Goal: Task Accomplishment & Management: Use online tool/utility

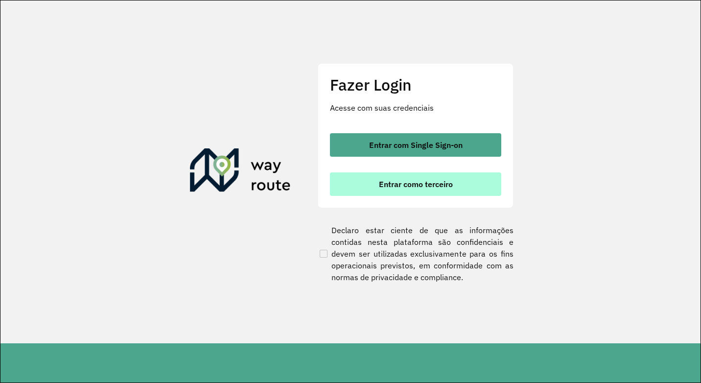
click at [421, 183] on span "Entrar como terceiro" at bounding box center [416, 184] width 74 height 8
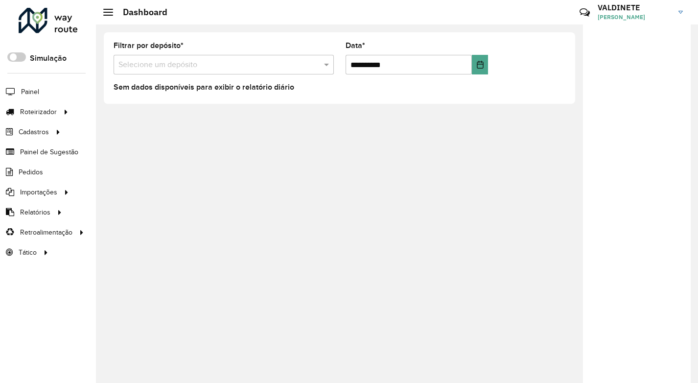
click at [149, 70] on input "text" at bounding box center [213, 65] width 191 height 12
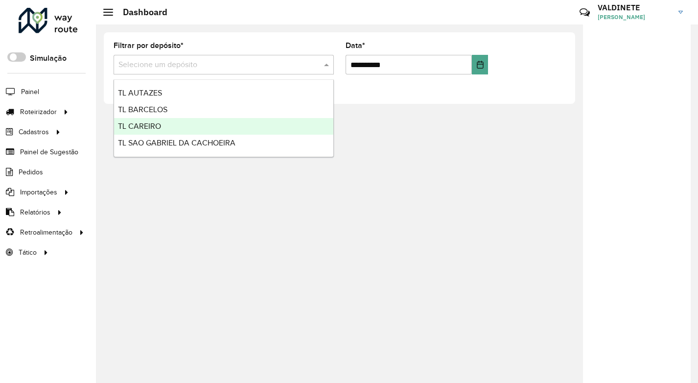
click at [170, 120] on div "TL CAREIRO" at bounding box center [223, 126] width 219 height 17
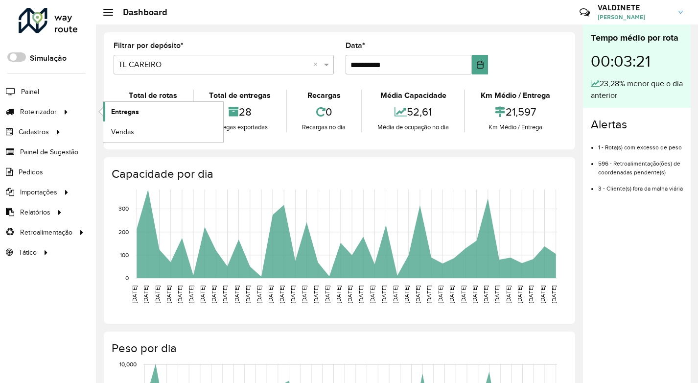
click at [121, 116] on span "Entregas" at bounding box center [125, 112] width 28 height 10
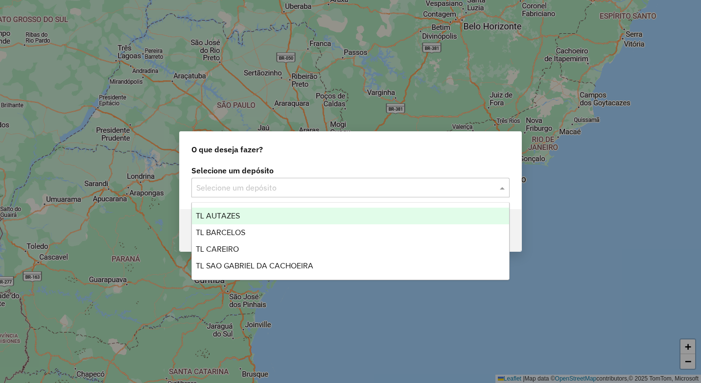
drag, startPoint x: 424, startPoint y: 195, endPoint x: 324, endPoint y: 219, distance: 103.8
click at [423, 195] on div "Selecione um depósito" at bounding box center [350, 188] width 318 height 20
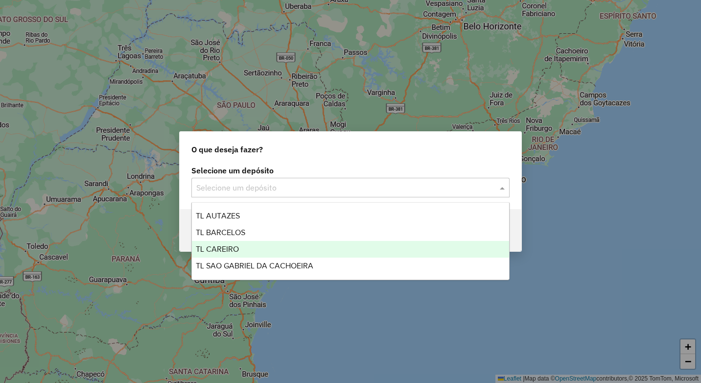
click at [281, 252] on div "TL CAREIRO" at bounding box center [350, 249] width 317 height 17
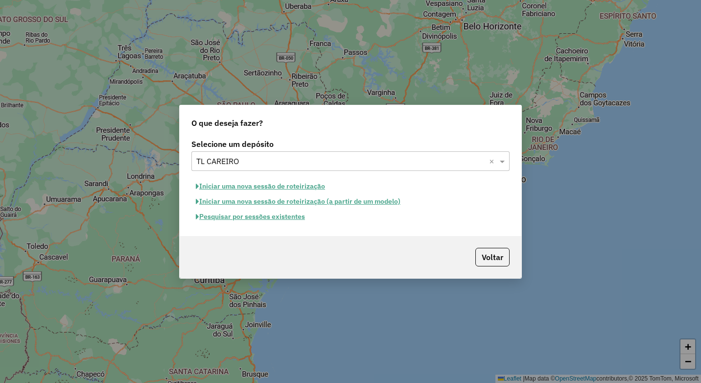
click at [259, 187] on button "Iniciar uma nova sessão de roteirização" at bounding box center [260, 186] width 138 height 15
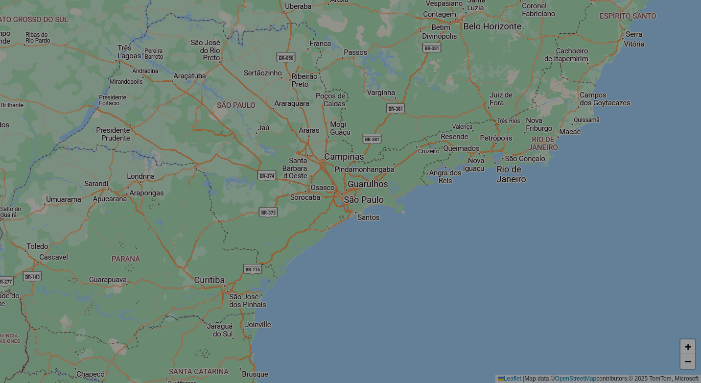
select select "*"
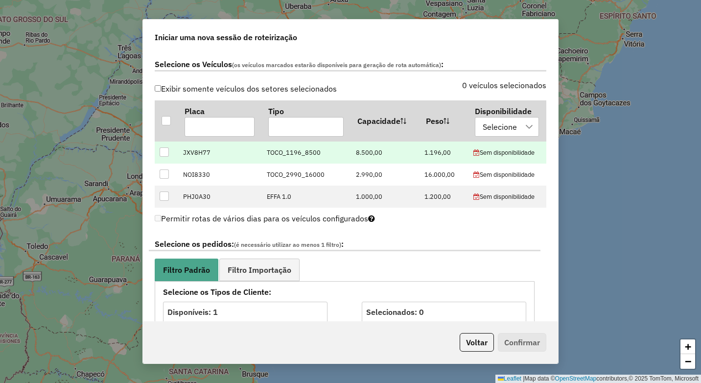
scroll to position [294, 0]
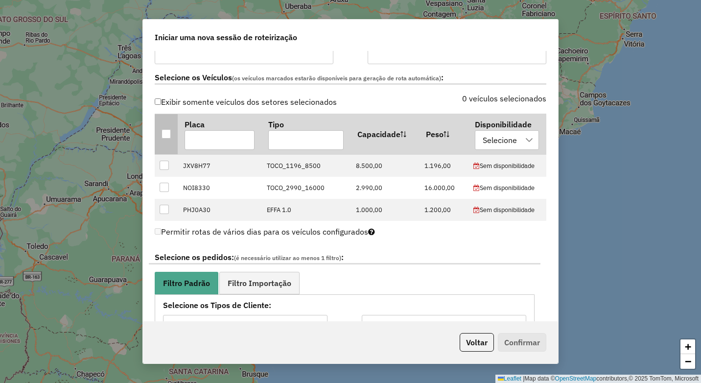
drag, startPoint x: 167, startPoint y: 136, endPoint x: 195, endPoint y: 183, distance: 54.0
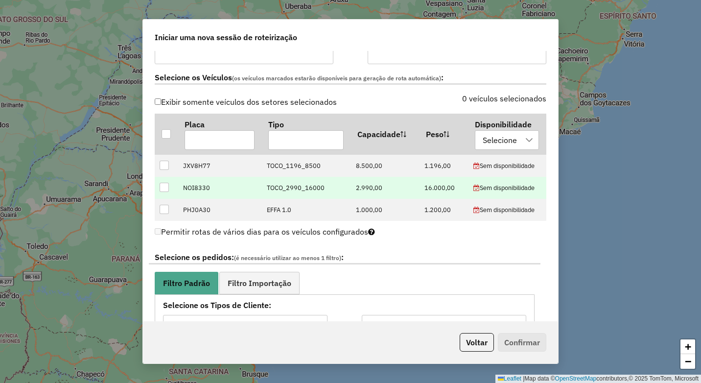
click at [167, 137] on div at bounding box center [166, 133] width 9 height 9
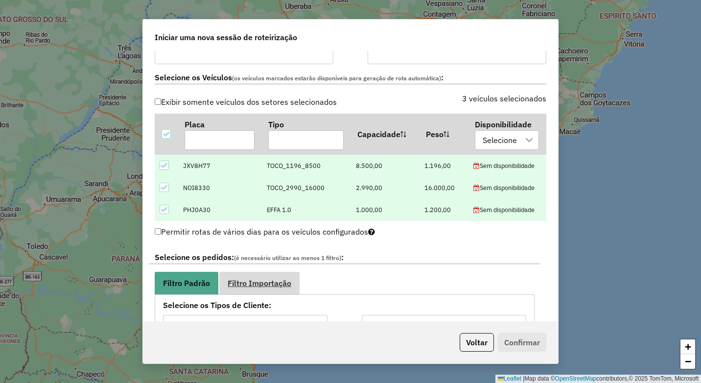
click at [264, 285] on span "Filtro Importação" at bounding box center [260, 283] width 64 height 8
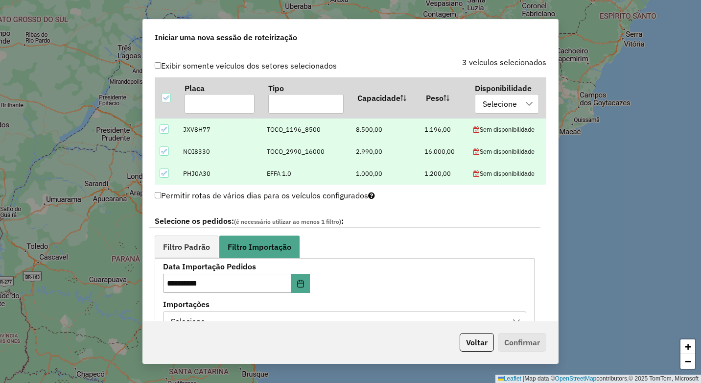
scroll to position [490, 0]
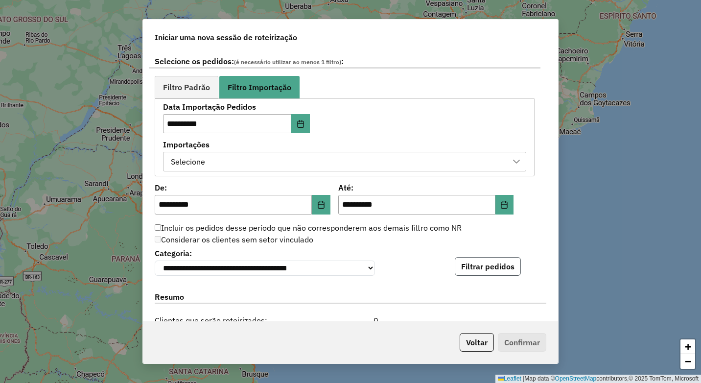
click at [487, 273] on button "Filtrar pedidos" at bounding box center [488, 266] width 66 height 19
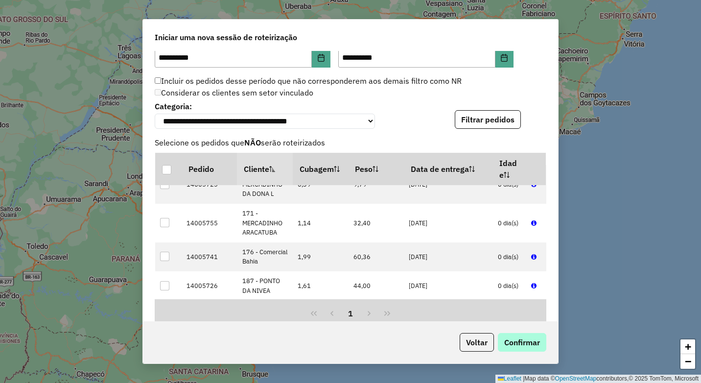
scroll to position [245, 0]
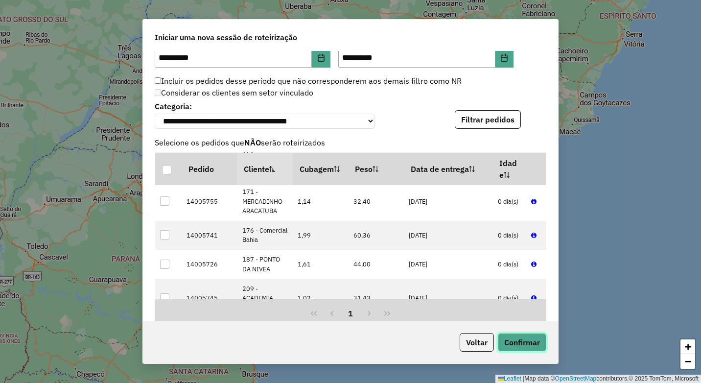
click at [514, 345] on button "Confirmar" at bounding box center [522, 342] width 48 height 19
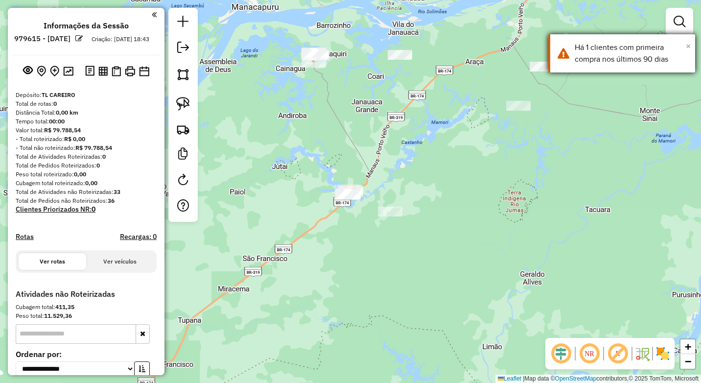
click at [687, 49] on span "×" at bounding box center [688, 46] width 5 height 11
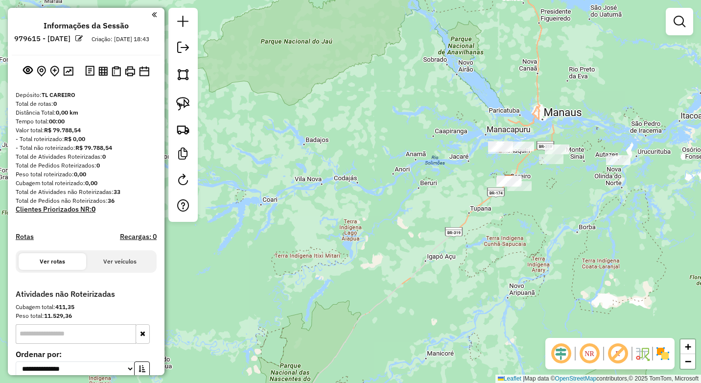
drag, startPoint x: 604, startPoint y: 209, endPoint x: 592, endPoint y: 192, distance: 20.4
click at [598, 207] on div "Janela de atendimento Grade de atendimento Capacidade Transportadoras Veículos …" at bounding box center [350, 191] width 701 height 383
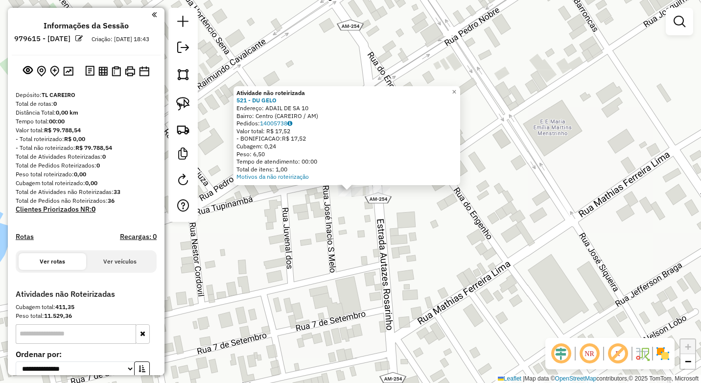
drag, startPoint x: 354, startPoint y: 253, endPoint x: 324, endPoint y: 265, distance: 32.7
click at [353, 253] on div "Atividade não roteirizada 521 - DU GELO Endereço: ADAIL DE SA 10 Bairro: Centro…" at bounding box center [350, 191] width 701 height 383
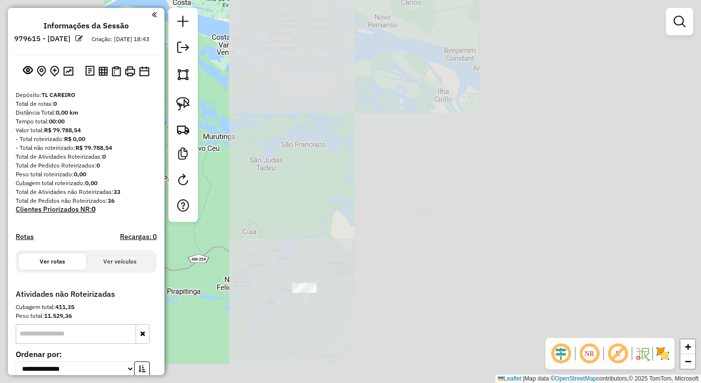
drag, startPoint x: 292, startPoint y: 306, endPoint x: 484, endPoint y: 237, distance: 203.8
click at [501, 226] on div "Janela de atendimento Grade de atendimento Capacidade Transportadoras Veículos …" at bounding box center [350, 191] width 701 height 383
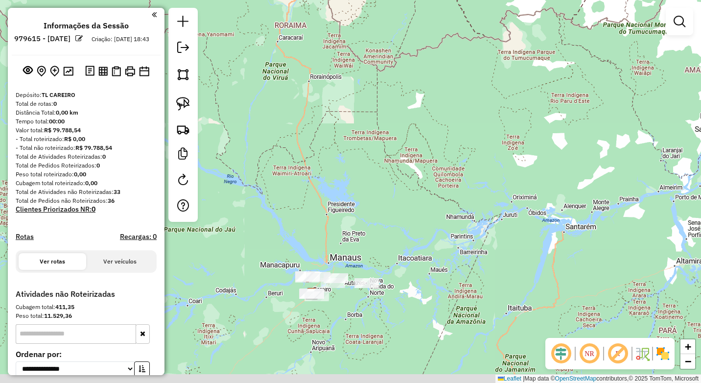
drag, startPoint x: 298, startPoint y: 310, endPoint x: 348, endPoint y: 305, distance: 49.7
click at [386, 296] on div "Janela de atendimento Grade de atendimento Capacidade Transportadoras Veículos …" at bounding box center [350, 191] width 701 height 383
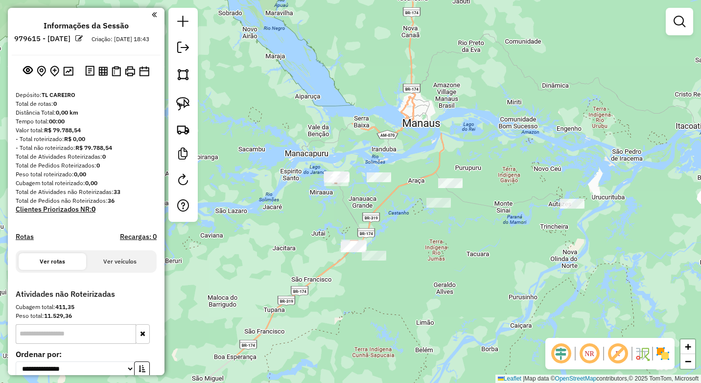
drag, startPoint x: 335, startPoint y: 316, endPoint x: 384, endPoint y: 303, distance: 50.6
click at [384, 303] on div "Janela de atendimento Grade de atendimento Capacidade Transportadoras Veículos …" at bounding box center [350, 191] width 701 height 383
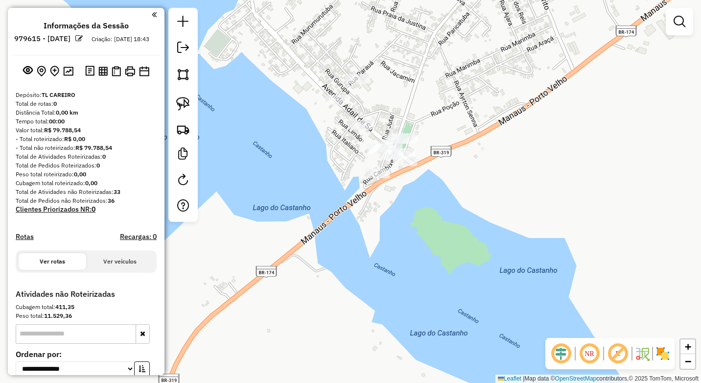
drag, startPoint x: 454, startPoint y: 135, endPoint x: 382, endPoint y: 98, distance: 80.1
click at [450, 135] on div "Janela de atendimento Grade de atendimento Capacidade Transportadoras Veículos …" at bounding box center [350, 191] width 701 height 383
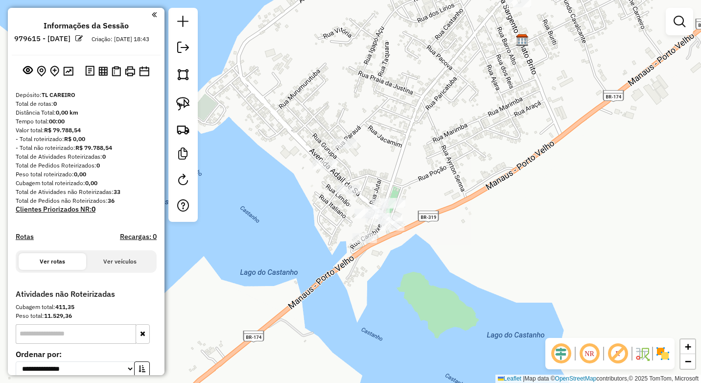
drag, startPoint x: 422, startPoint y: 173, endPoint x: 420, endPoint y: 189, distance: 16.2
click at [419, 191] on div "Janela de atendimento Grade de atendimento Capacidade Transportadoras Veículos …" at bounding box center [350, 191] width 701 height 383
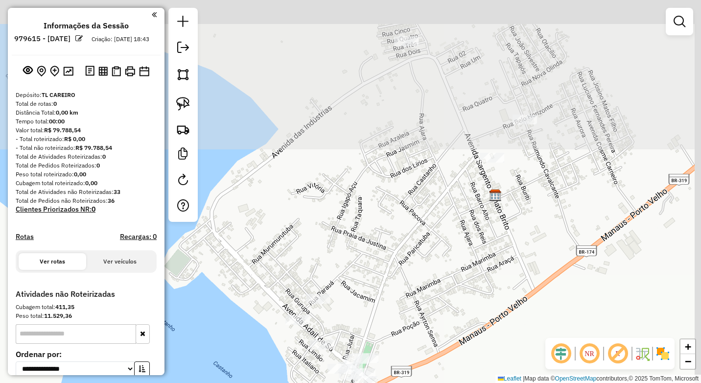
drag, startPoint x: 463, startPoint y: 196, endPoint x: 499, endPoint y: 191, distance: 36.1
click at [439, 309] on div "Janela de atendimento Grade de atendimento Capacidade Transportadoras Veículos …" at bounding box center [350, 191] width 701 height 383
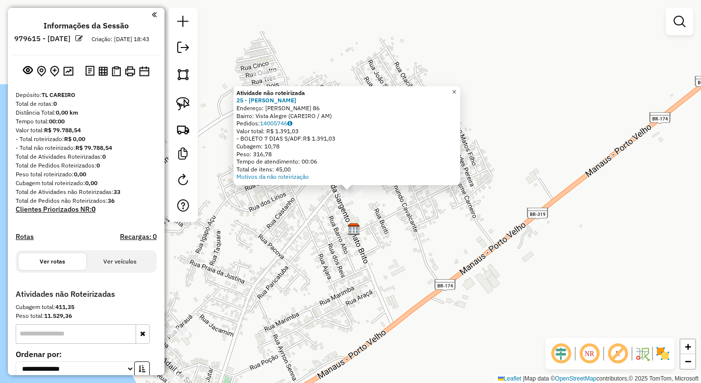
click at [456, 91] on span "×" at bounding box center [454, 92] width 4 height 8
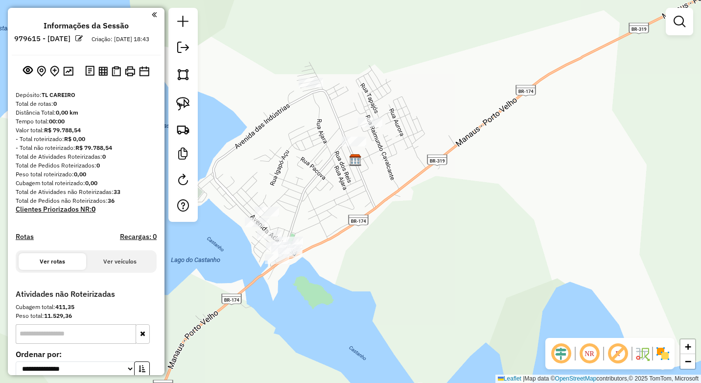
drag, startPoint x: 282, startPoint y: 182, endPoint x: 321, endPoint y: 179, distance: 38.8
click at [321, 179] on div "Janela de atendimento Grade de atendimento Capacidade Transportadoras Veículos …" at bounding box center [350, 191] width 701 height 383
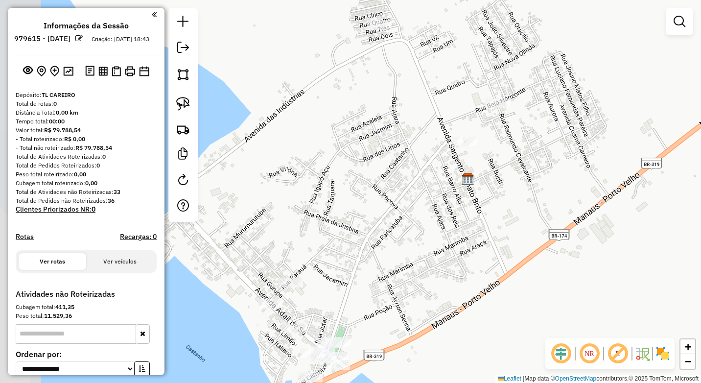
drag, startPoint x: 213, startPoint y: 291, endPoint x: 309, endPoint y: 294, distance: 96.0
click at [312, 294] on div "Janela de atendimento Grade de atendimento Capacidade Transportadoras Veículos …" at bounding box center [350, 191] width 701 height 383
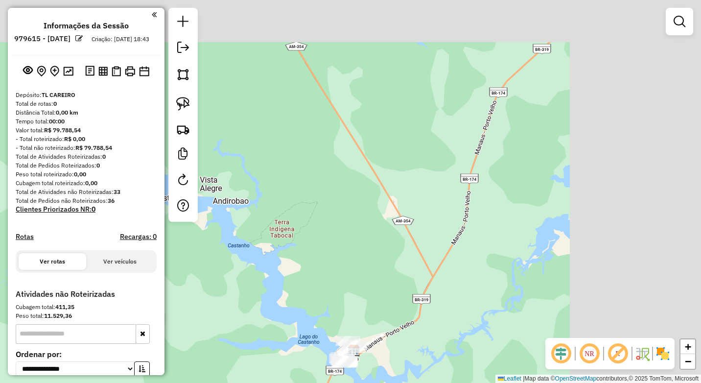
drag, startPoint x: 539, startPoint y: 339, endPoint x: 459, endPoint y: 364, distance: 84.1
click at [459, 382] on html "**********" at bounding box center [350, 191] width 701 height 383
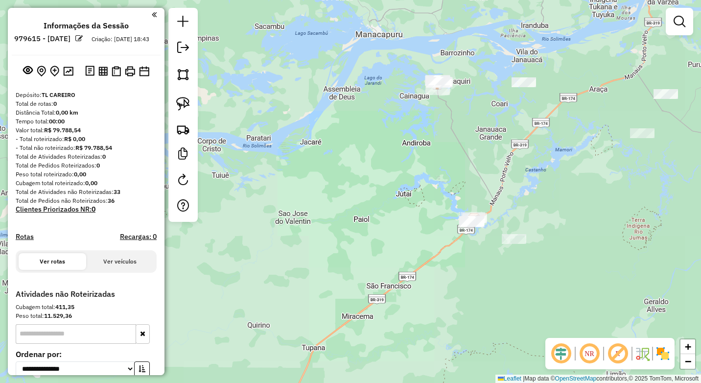
drag, startPoint x: 555, startPoint y: 213, endPoint x: 566, endPoint y: 211, distance: 11.4
click at [561, 215] on div "Janela de atendimento Grade de atendimento Capacidade Transportadoras Veículos …" at bounding box center [350, 191] width 701 height 383
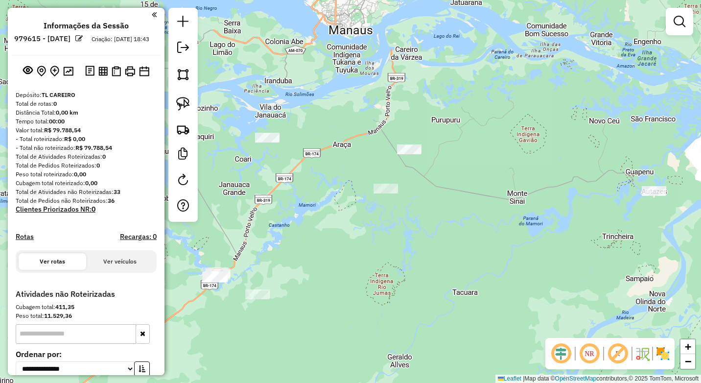
drag, startPoint x: 620, startPoint y: 222, endPoint x: 413, endPoint y: 230, distance: 206.7
click at [402, 230] on div "Janela de atendimento Grade de atendimento Capacidade Transportadoras Veículos …" at bounding box center [350, 191] width 701 height 383
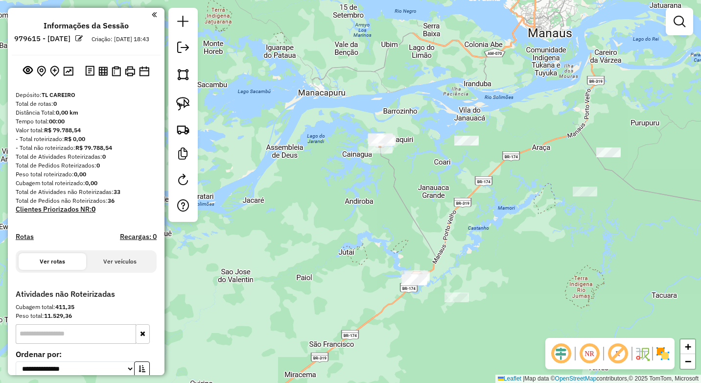
drag, startPoint x: 505, startPoint y: 238, endPoint x: 590, endPoint y: 219, distance: 87.9
click at [607, 225] on div "Janela de atendimento Grade de atendimento Capacidade Transportadoras Veículos …" at bounding box center [350, 191] width 701 height 383
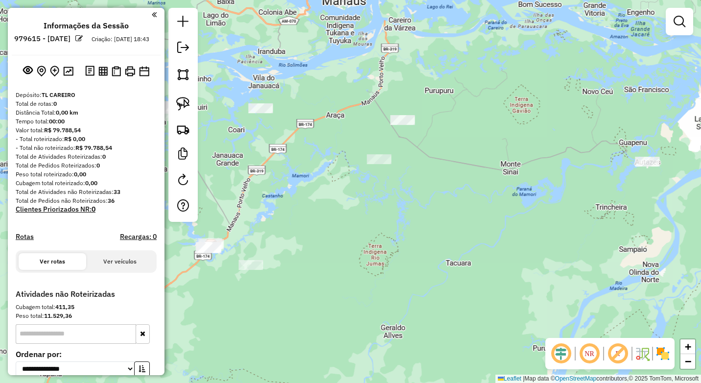
drag, startPoint x: 360, startPoint y: 169, endPoint x: 423, endPoint y: 200, distance: 69.8
click at [423, 200] on div "Janela de atendimento Grade de atendimento Capacidade Transportadoras Veículos …" at bounding box center [350, 191] width 701 height 383
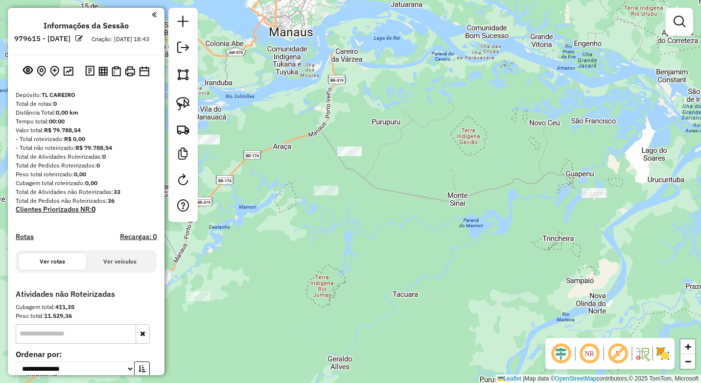
drag, startPoint x: 270, startPoint y: 196, endPoint x: 415, endPoint y: 234, distance: 149.1
click at [441, 242] on div "Janela de atendimento Grade de atendimento Capacidade Transportadoras Veículos …" at bounding box center [350, 191] width 701 height 383
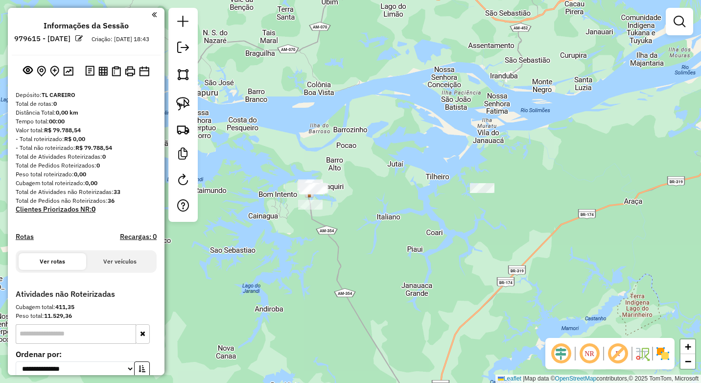
drag, startPoint x: 279, startPoint y: 212, endPoint x: 332, endPoint y: 222, distance: 54.7
click at [343, 244] on div "Janela de atendimento Grade de atendimento Capacidade Transportadoras Veículos …" at bounding box center [350, 191] width 701 height 383
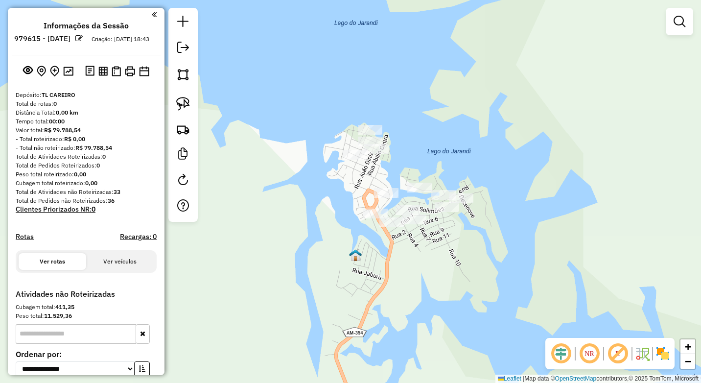
click at [415, 240] on div "Janela de atendimento Grade de atendimento Capacidade Transportadoras Veículos …" at bounding box center [350, 191] width 701 height 383
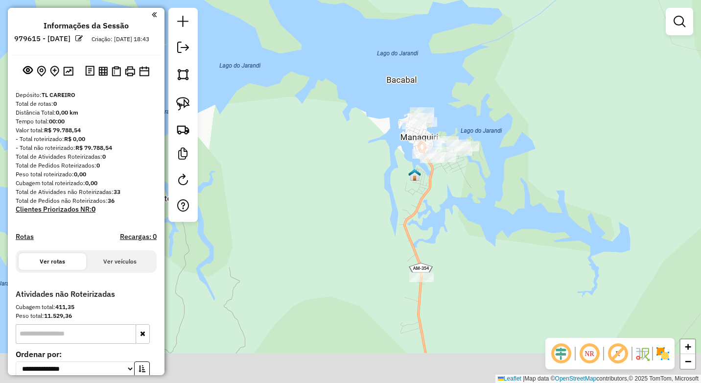
drag, startPoint x: 474, startPoint y: 321, endPoint x: 448, endPoint y: 211, distance: 112.7
click at [448, 211] on div "Janela de atendimento Grade de atendimento Capacidade Transportadoras Veículos …" at bounding box center [350, 191] width 701 height 383
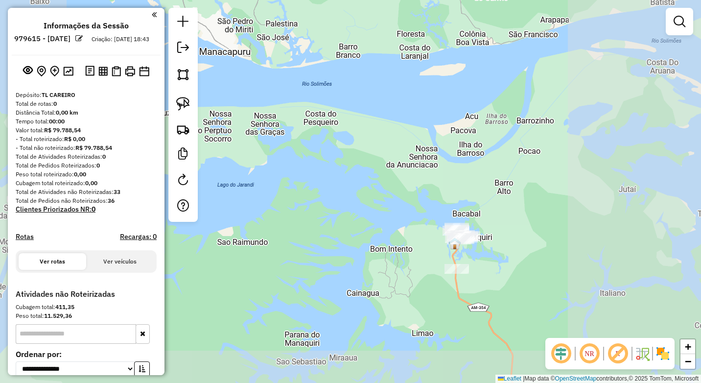
click at [590, 281] on div "Janela de atendimento Grade de atendimento Capacidade Transportadoras Veículos …" at bounding box center [350, 191] width 701 height 383
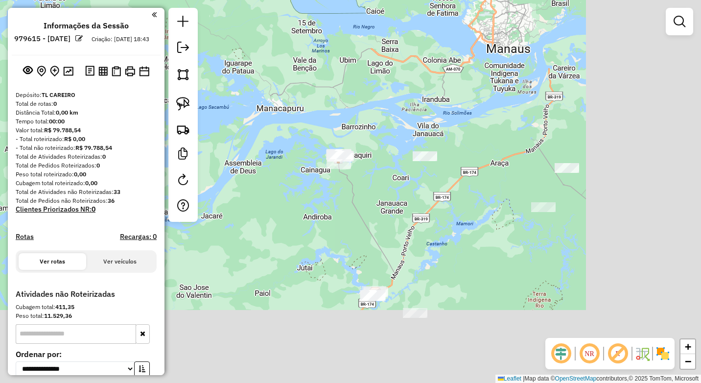
drag, startPoint x: 606, startPoint y: 290, endPoint x: 379, endPoint y: 168, distance: 258.0
click at [379, 168] on div "Janela de atendimento Grade de atendimento Capacidade Transportadoras Veículos …" at bounding box center [350, 191] width 701 height 383
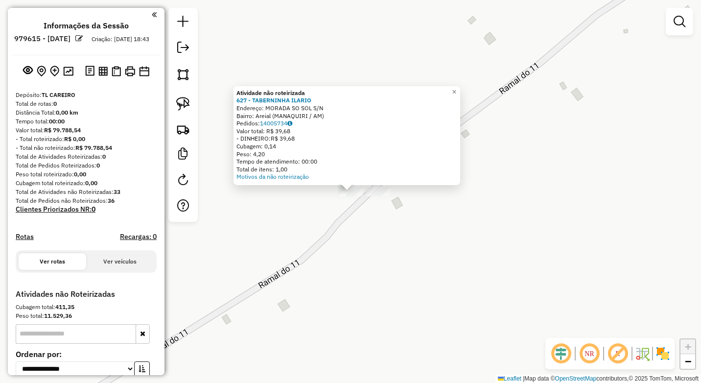
click at [347, 249] on div "Atividade não roteirizada 627 - TABERNINHA ILARIO Endereço: MORADA SO SOL S/N B…" at bounding box center [350, 191] width 701 height 383
click at [282, 217] on div "Atividade não roteirizada 627 - TABERNINHA ILARIO Endereço: MORADA SO SOL S/N B…" at bounding box center [350, 191] width 701 height 383
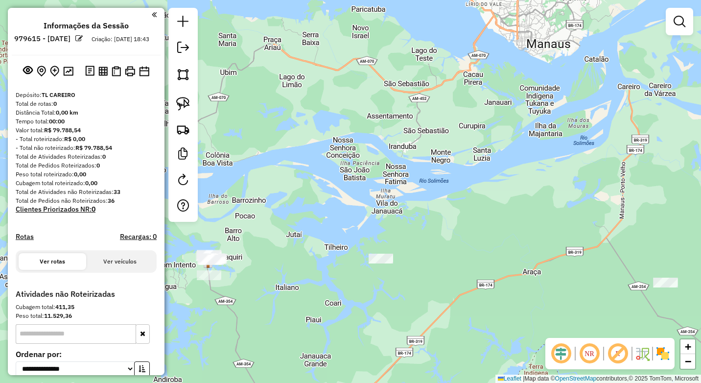
drag, startPoint x: 255, startPoint y: 286, endPoint x: 291, endPoint y: 296, distance: 37.7
click at [297, 294] on div "Janela de atendimento Grade de atendimento Capacidade Transportadoras Veículos …" at bounding box center [350, 191] width 701 height 383
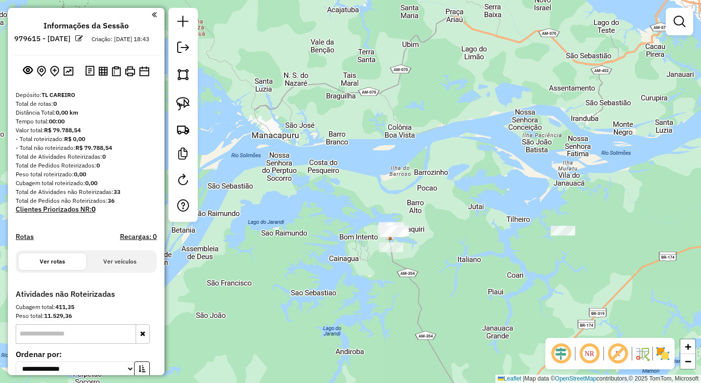
drag, startPoint x: 464, startPoint y: 324, endPoint x: 421, endPoint y: 247, distance: 88.5
click at [422, 247] on div "Janela de atendimento Grade de atendimento Capacidade Transportadoras Veículos …" at bounding box center [350, 191] width 701 height 383
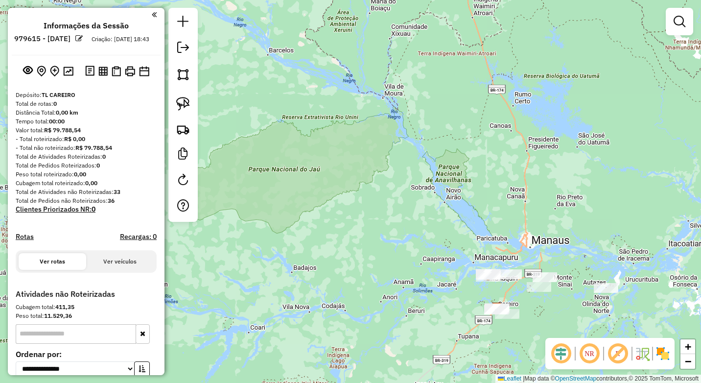
drag, startPoint x: 511, startPoint y: 292, endPoint x: 490, endPoint y: 267, distance: 33.0
click at [485, 265] on div "Janela de atendimento Grade de atendimento Capacidade Transportadoras Veículos …" at bounding box center [350, 191] width 701 height 383
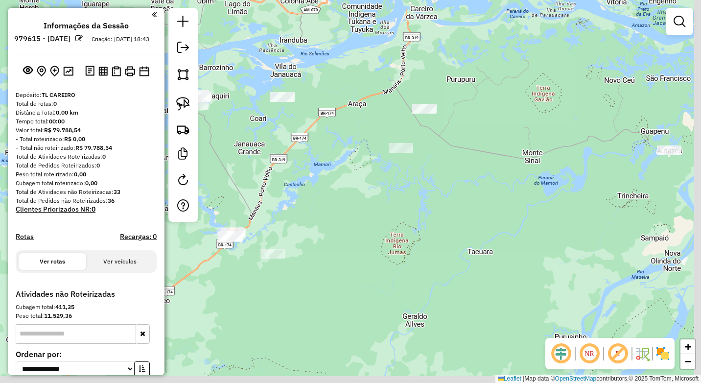
drag, startPoint x: 486, startPoint y: 258, endPoint x: 407, endPoint y: 242, distance: 79.9
click at [407, 242] on div "Janela de atendimento Grade de atendimento Capacidade Transportadoras Veículos …" at bounding box center [350, 191] width 701 height 383
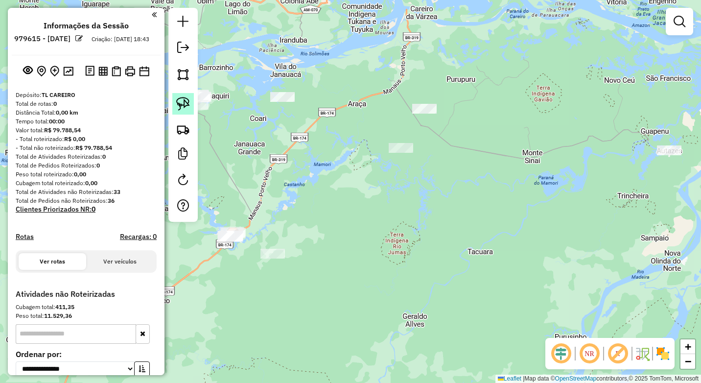
click at [183, 101] on img at bounding box center [183, 104] width 14 height 14
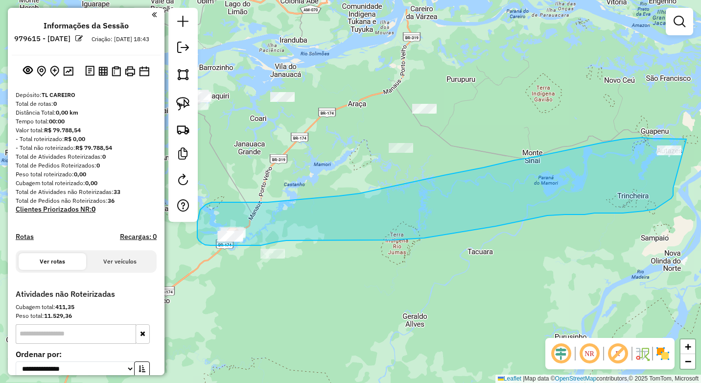
drag, startPoint x: 686, startPoint y: 139, endPoint x: 670, endPoint y: 189, distance: 53.0
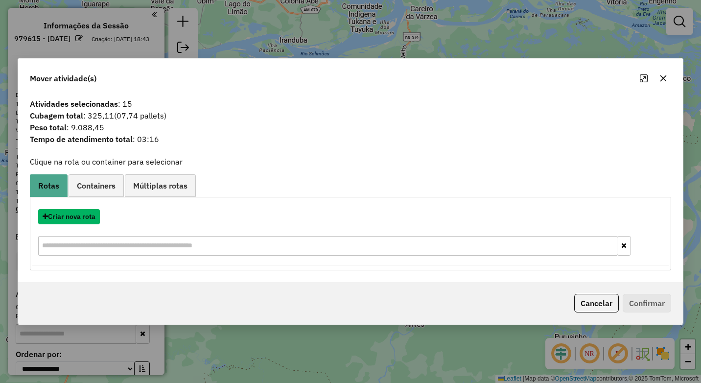
click at [86, 218] on button "Criar nova rota" at bounding box center [69, 216] width 62 height 15
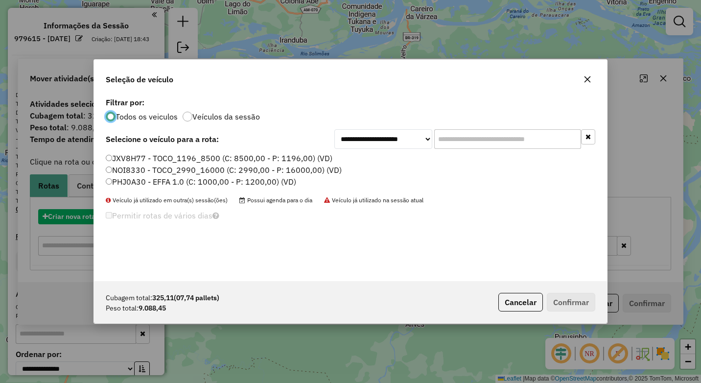
scroll to position [5, 3]
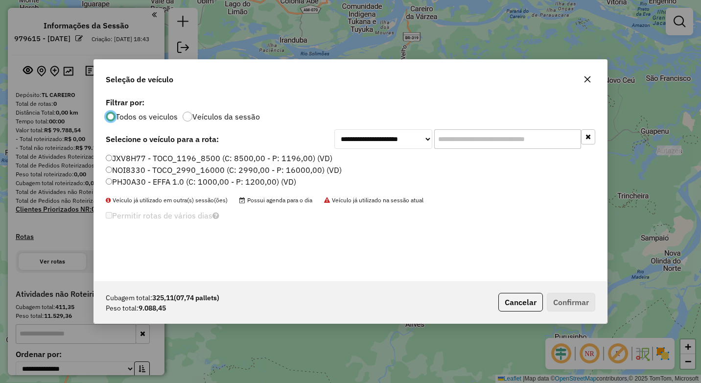
click at [117, 167] on label "NOI8330 - TOCO_2990_16000 (C: 2990,00 - P: 16000,00) (VD)" at bounding box center [224, 170] width 236 height 12
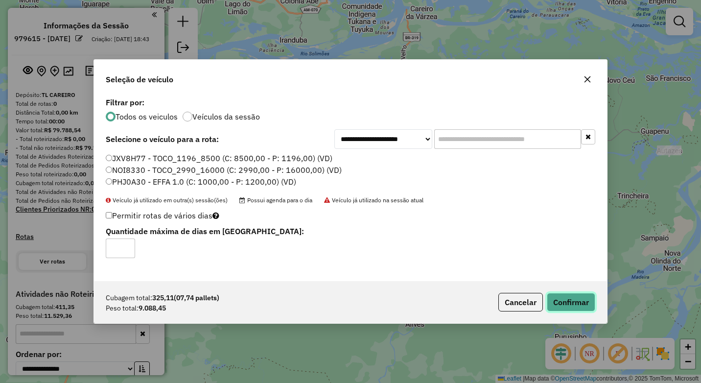
click at [571, 295] on button "Confirmar" at bounding box center [571, 302] width 48 height 19
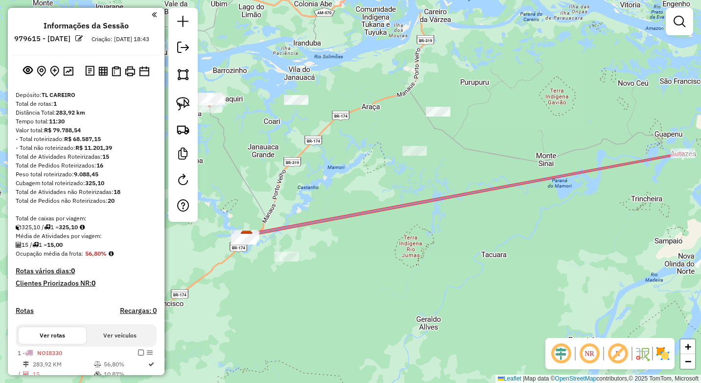
drag, startPoint x: 306, startPoint y: 176, endPoint x: 314, endPoint y: 178, distance: 7.5
click at [314, 178] on div "Janela de atendimento Grade de atendimento Capacidade Transportadoras Veículos …" at bounding box center [350, 191] width 701 height 383
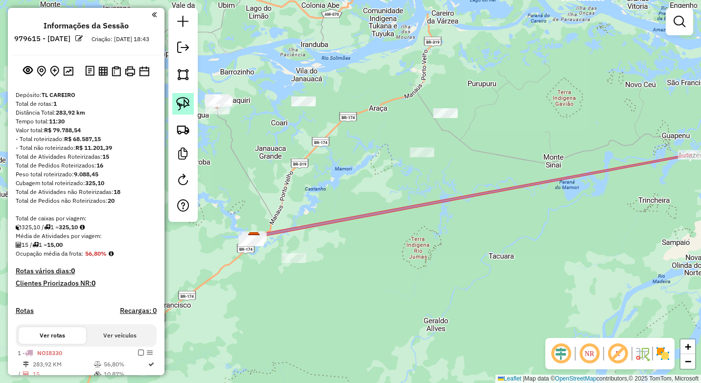
click at [184, 107] on img at bounding box center [183, 104] width 14 height 14
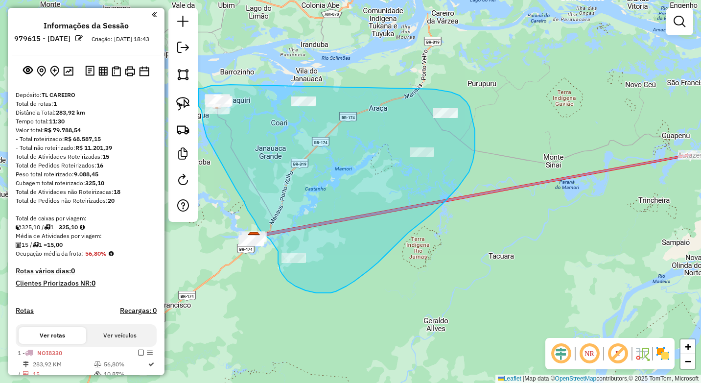
drag, startPoint x: 231, startPoint y: 85, endPoint x: 434, endPoint y: 89, distance: 203.2
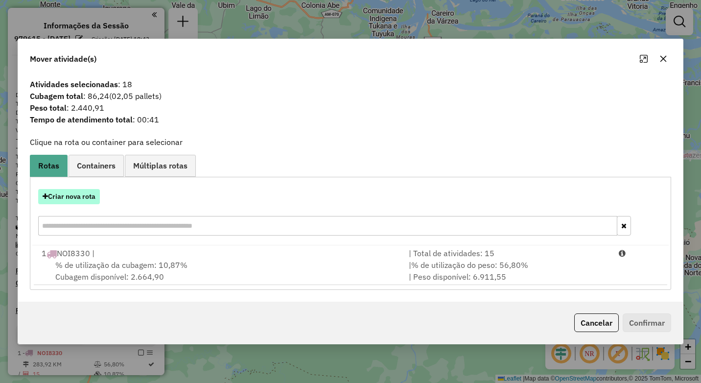
click at [66, 191] on button "Criar nova rota" at bounding box center [69, 196] width 62 height 15
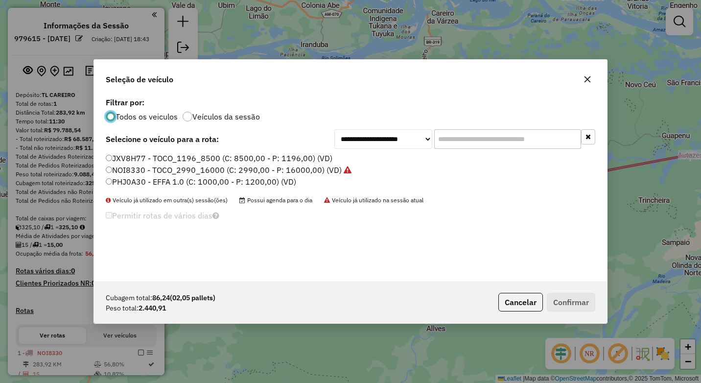
click at [113, 158] on label "JXV8H77 - TOCO_1196_8500 (C: 8500,00 - P: 1196,00) (VD)" at bounding box center [219, 158] width 227 height 12
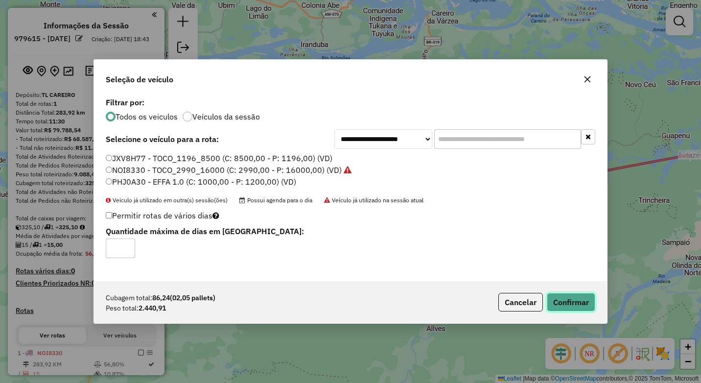
click at [577, 300] on button "Confirmar" at bounding box center [571, 302] width 48 height 19
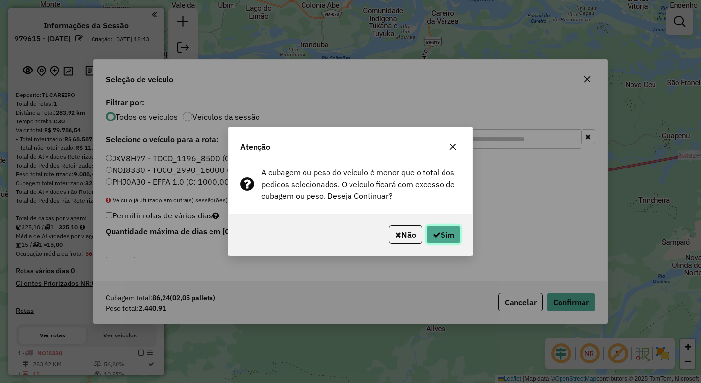
click at [444, 232] on button "Sim" at bounding box center [443, 234] width 34 height 19
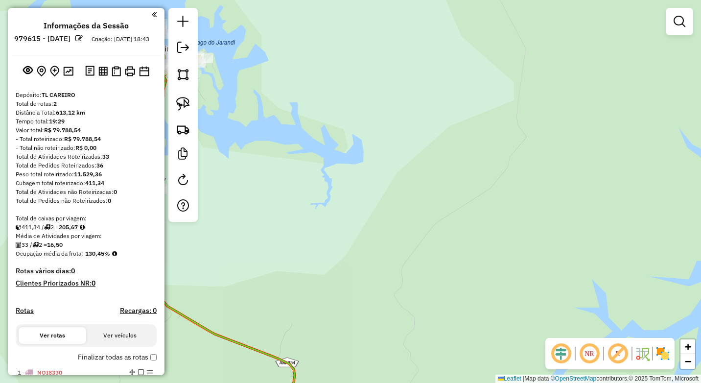
drag, startPoint x: 256, startPoint y: 129, endPoint x: 338, endPoint y: 181, distance: 97.5
click at [362, 211] on div "Janela de atendimento Grade de atendimento Capacidade Transportadoras Veículos …" at bounding box center [350, 191] width 701 height 383
drag, startPoint x: 426, startPoint y: 234, endPoint x: 435, endPoint y: 239, distance: 9.9
click at [439, 241] on div "Janela de atendimento Grade de atendimento Capacidade Transportadoras Veículos …" at bounding box center [350, 191] width 701 height 383
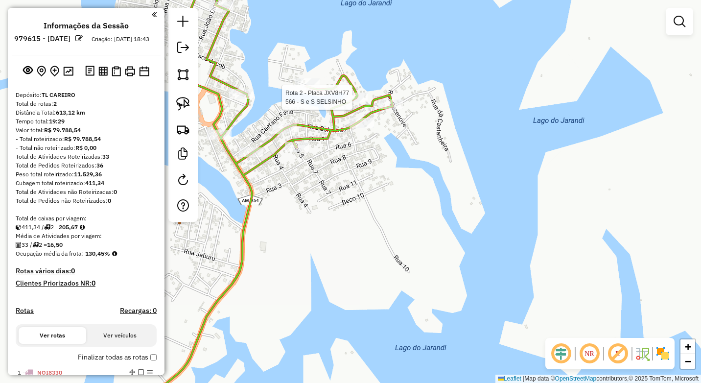
select select "**********"
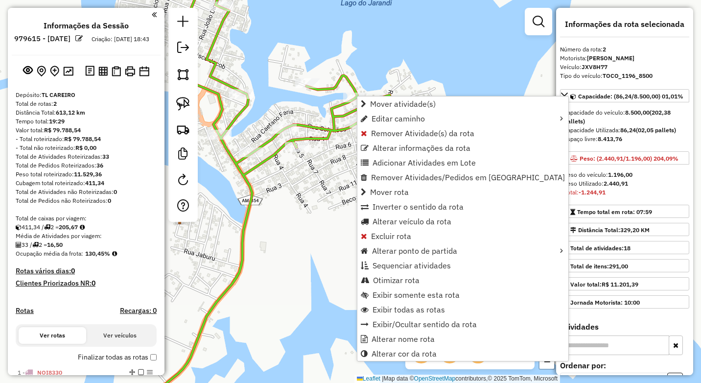
scroll to position [131, 0]
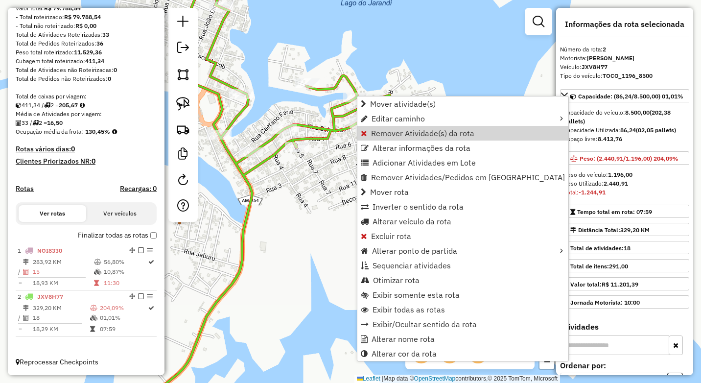
click at [386, 132] on span "Remover Atividade(s) da rota" at bounding box center [422, 133] width 103 height 8
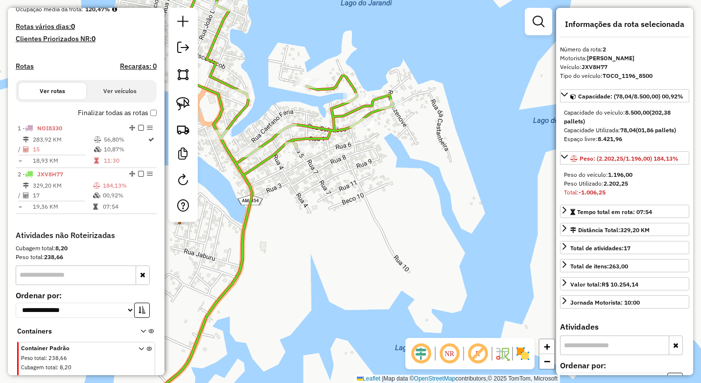
scroll to position [284, 0]
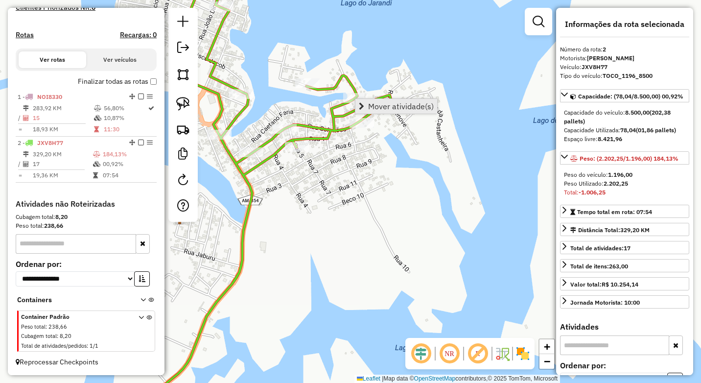
click at [372, 102] on span "Mover atividade(s)" at bounding box center [401, 106] width 66 height 8
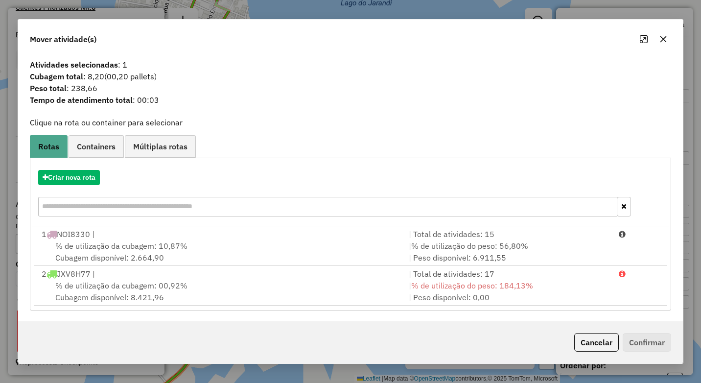
click at [131, 250] on span "% de utilização da cubagem: 10,87%" at bounding box center [121, 246] width 132 height 10
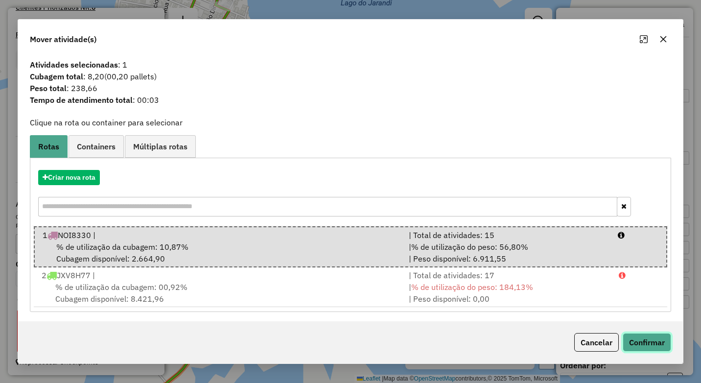
click at [660, 343] on button "Confirmar" at bounding box center [647, 342] width 48 height 19
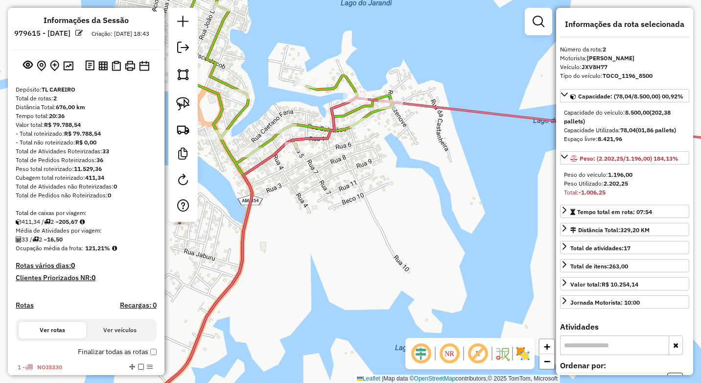
scroll to position [0, 0]
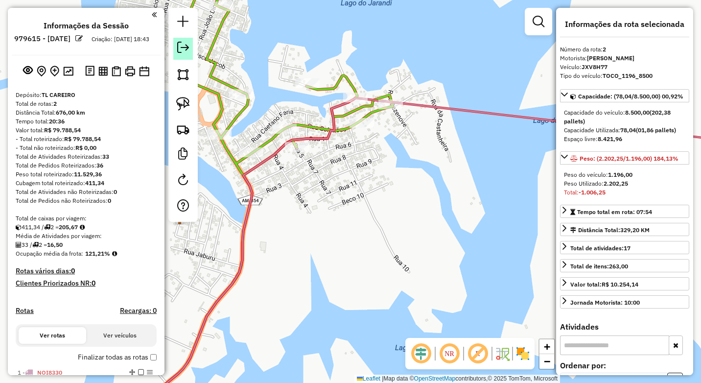
click at [180, 50] on em at bounding box center [183, 48] width 12 height 12
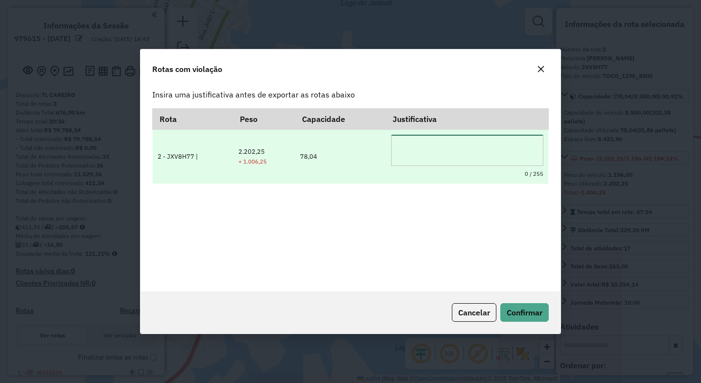
click at [440, 161] on textarea at bounding box center [467, 150] width 152 height 31
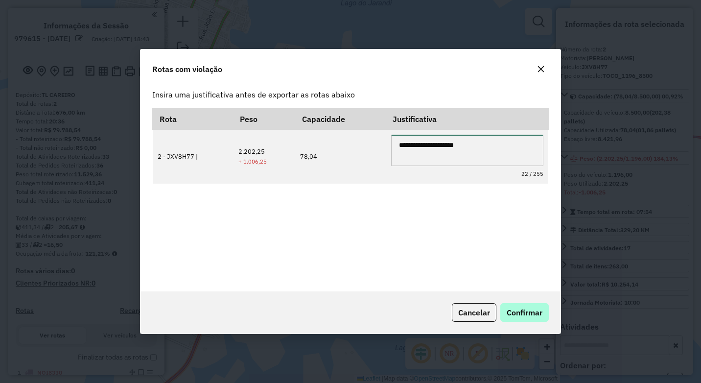
type textarea "**********"
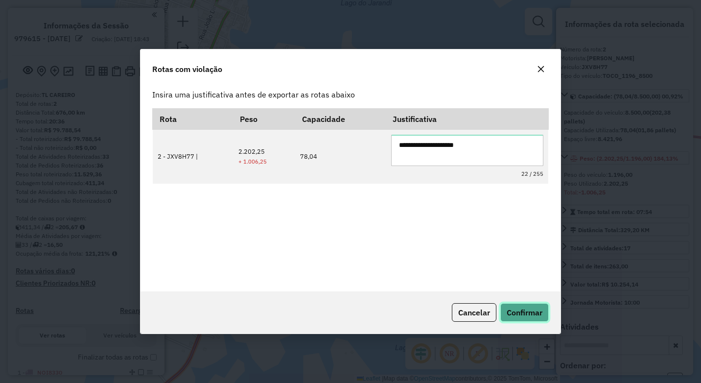
click at [527, 314] on span "Confirmar" at bounding box center [525, 312] width 36 height 10
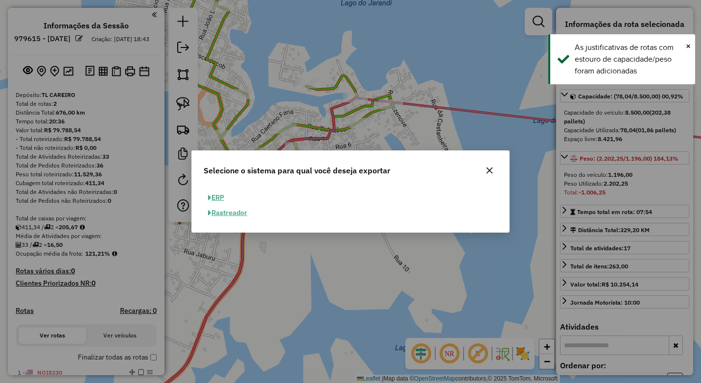
click at [219, 196] on button "ERP" at bounding box center [216, 197] width 25 height 15
select select "**"
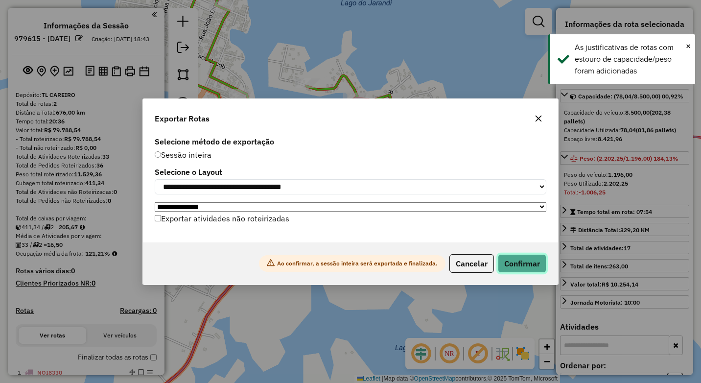
click at [535, 267] on button "Confirmar" at bounding box center [522, 263] width 48 height 19
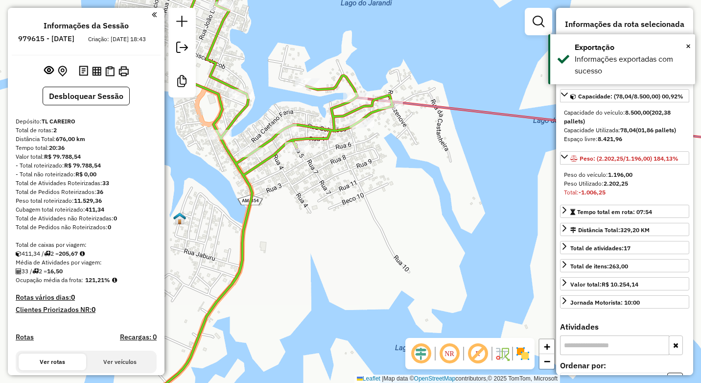
scroll to position [116, 0]
